Goal: Find specific page/section: Find specific page/section

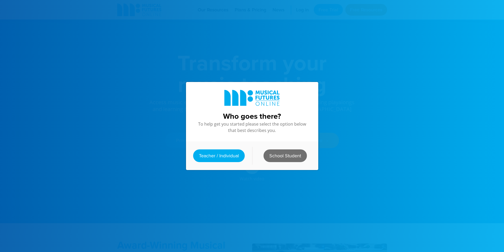
click at [284, 155] on link "School Student" at bounding box center [285, 156] width 43 height 13
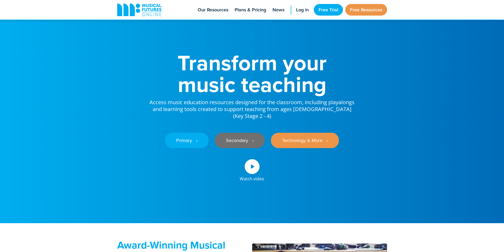
click at [246, 143] on link "Secondary ‎‏‏‎ ‎ ›" at bounding box center [240, 140] width 50 height 15
